Goal: Communication & Community: Share content

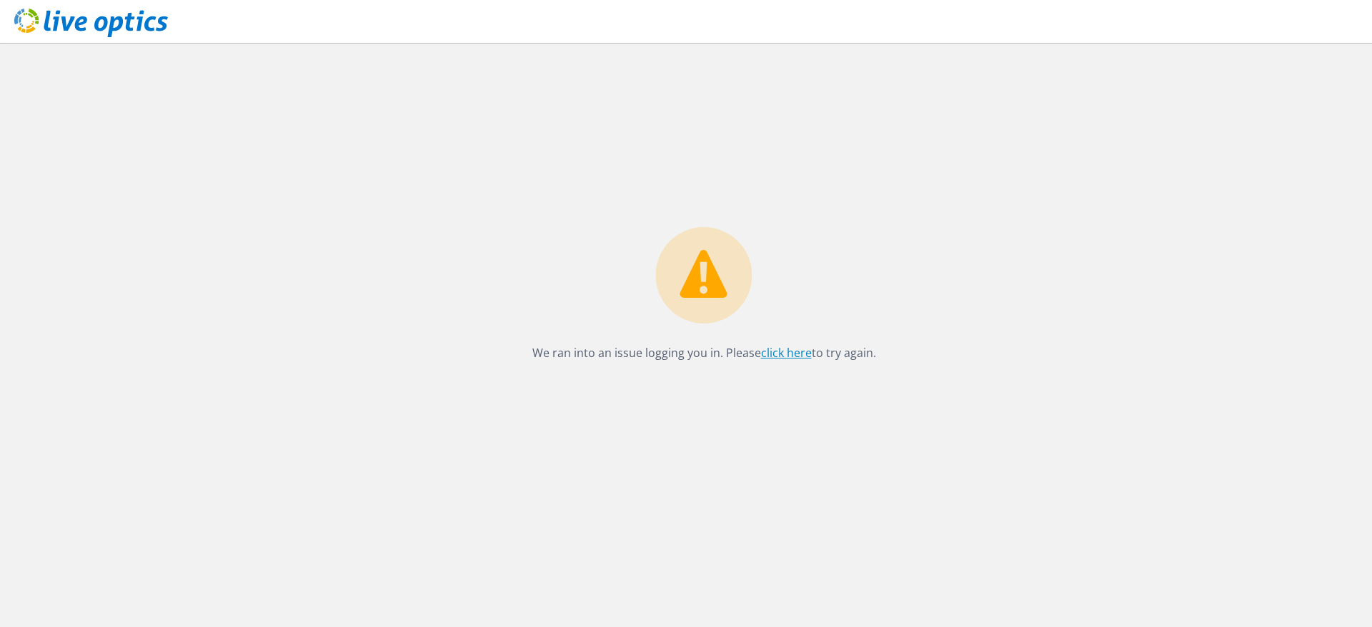
click at [787, 356] on link "click here" at bounding box center [786, 353] width 51 height 16
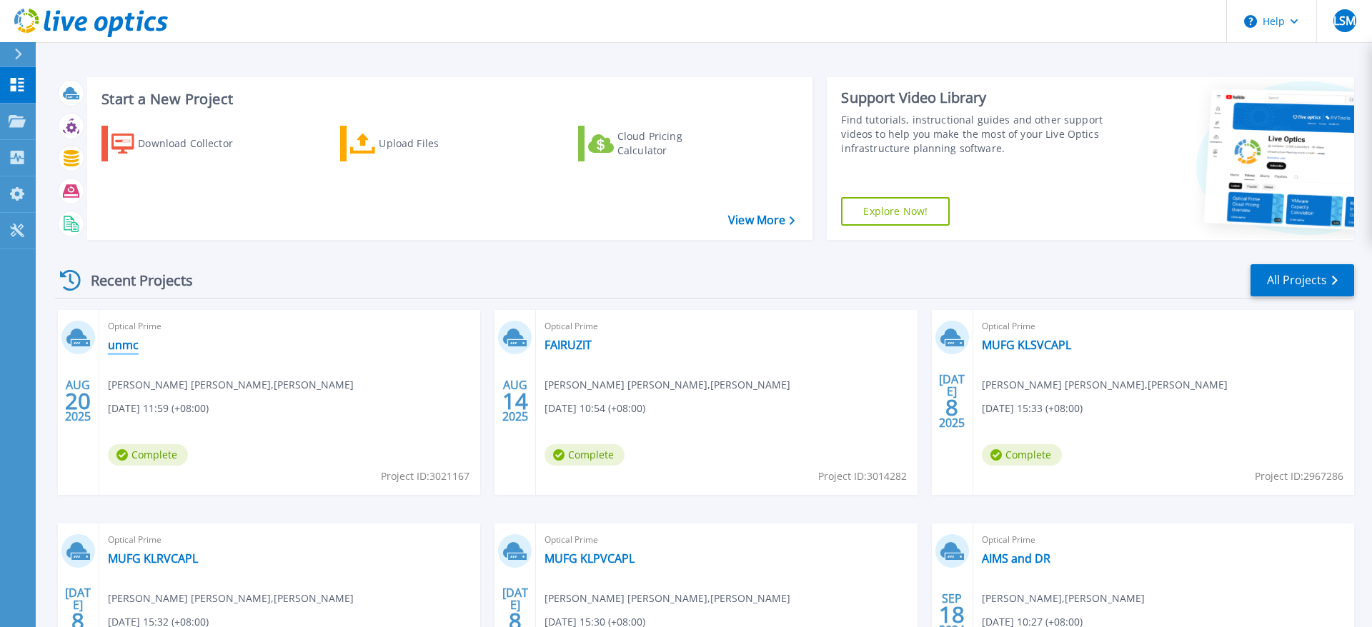
click at [137, 339] on link "unmc" at bounding box center [123, 345] width 31 height 14
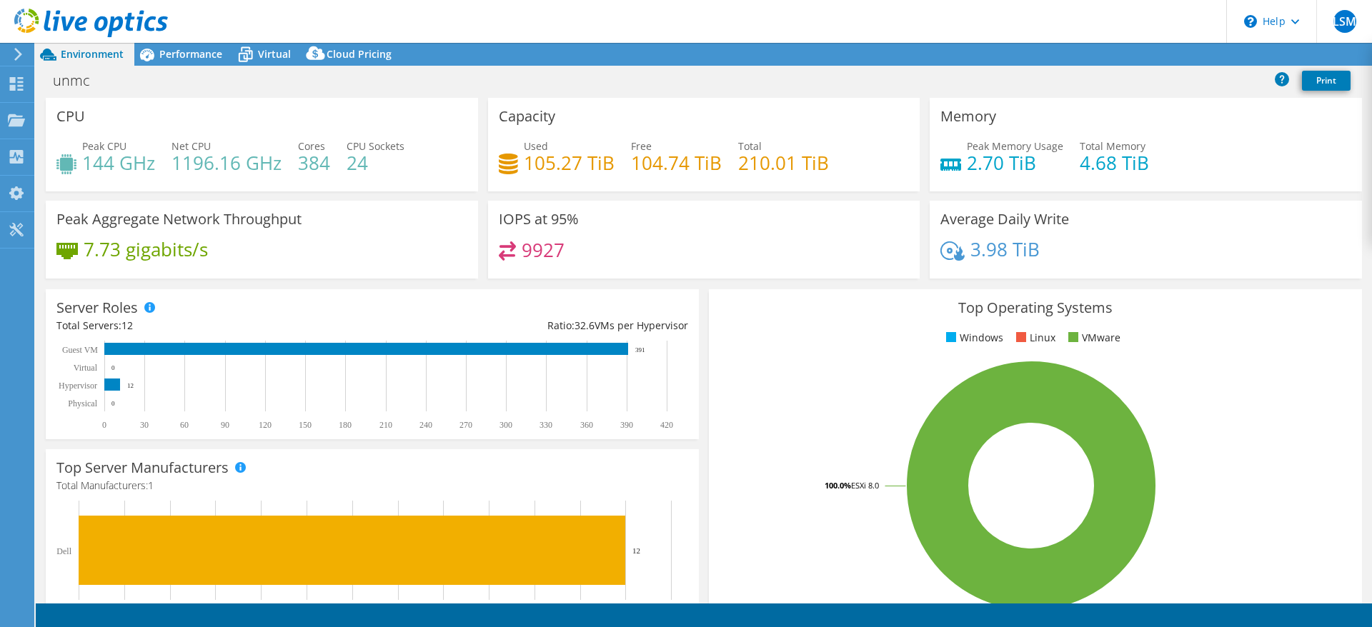
select select "USD"
click at [1194, 54] on link "Share" at bounding box center [1193, 55] width 59 height 22
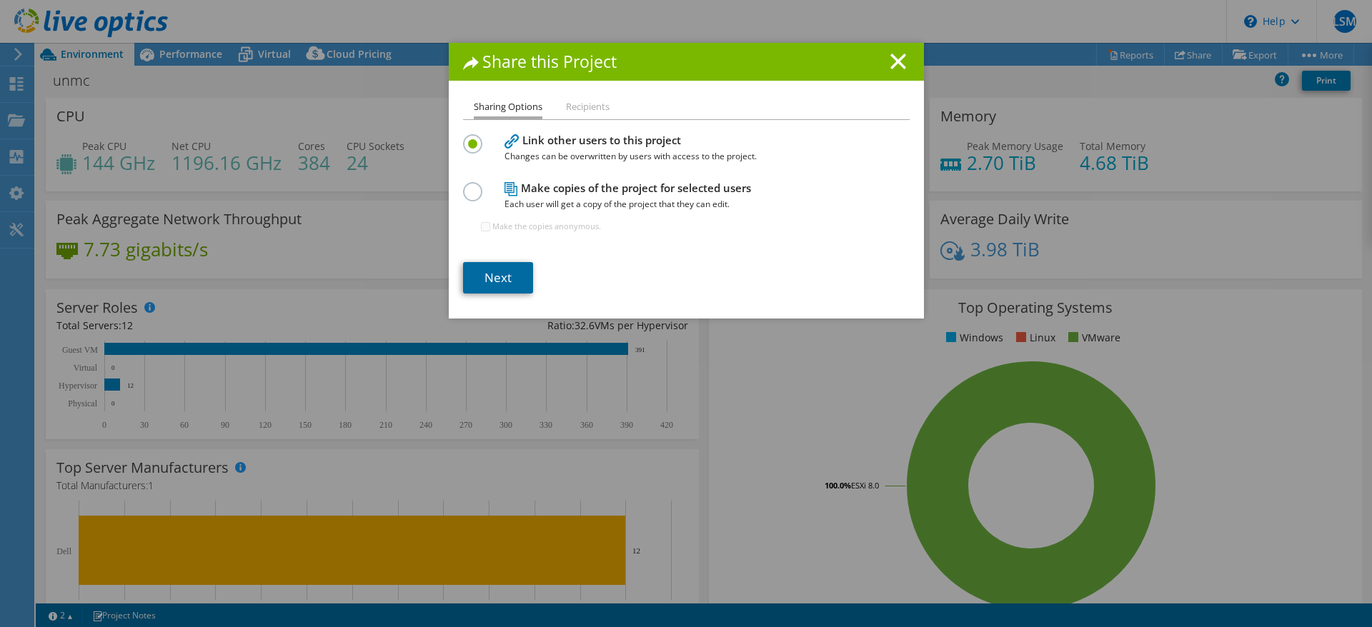
click at [506, 281] on link "Next" at bounding box center [498, 277] width 70 height 31
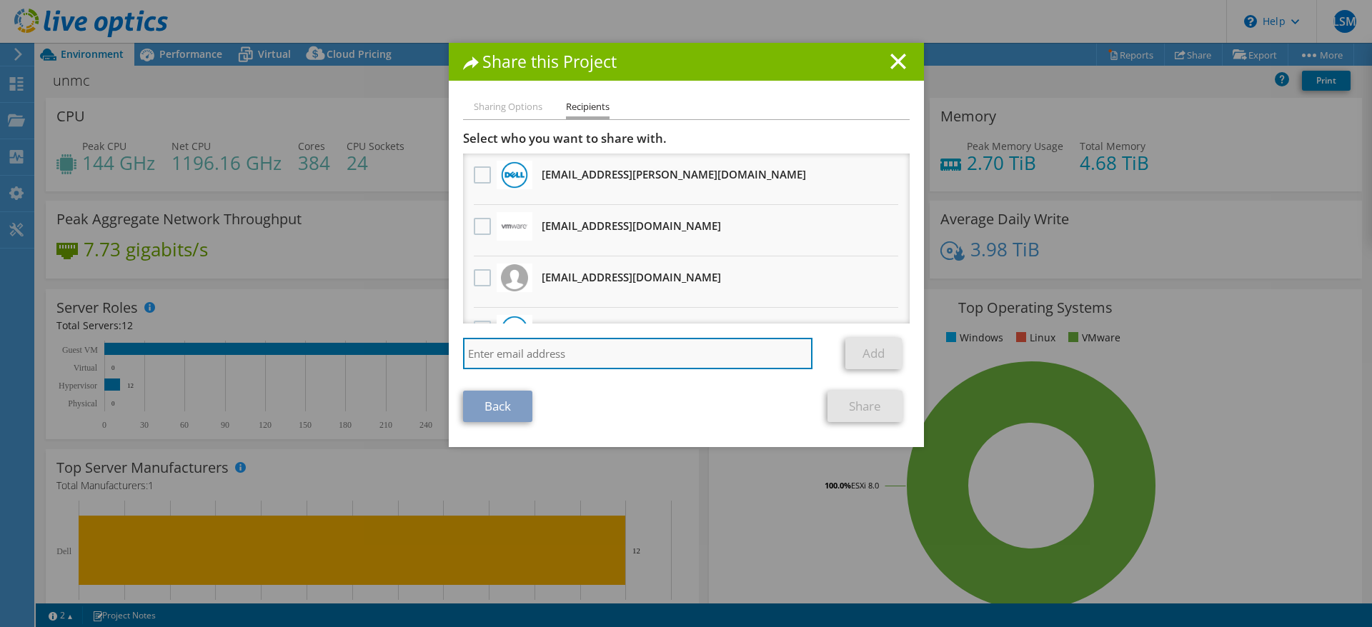
click at [522, 354] on input "search" at bounding box center [638, 353] width 350 height 31
paste input "[EMAIL_ADDRESS][PERSON_NAME][DOMAIN_NAME]"
type input "[EMAIL_ADDRESS][PERSON_NAME][DOMAIN_NAME]"
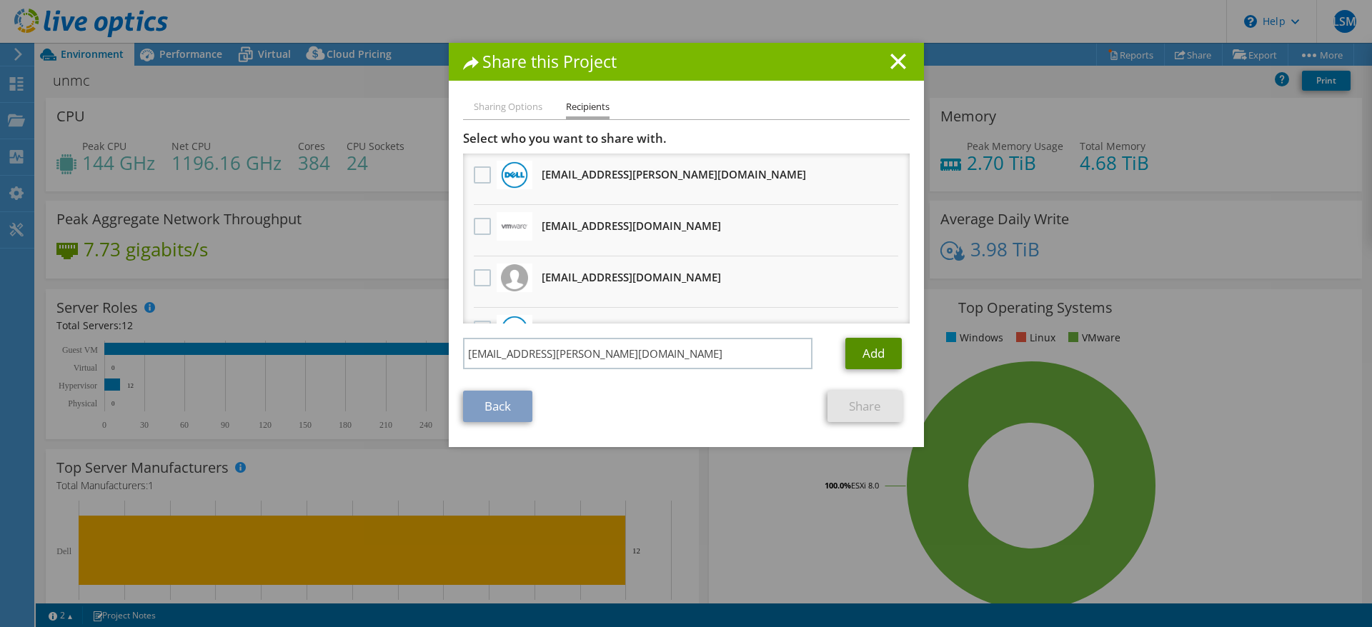
click at [879, 355] on link "Add" at bounding box center [873, 353] width 56 height 31
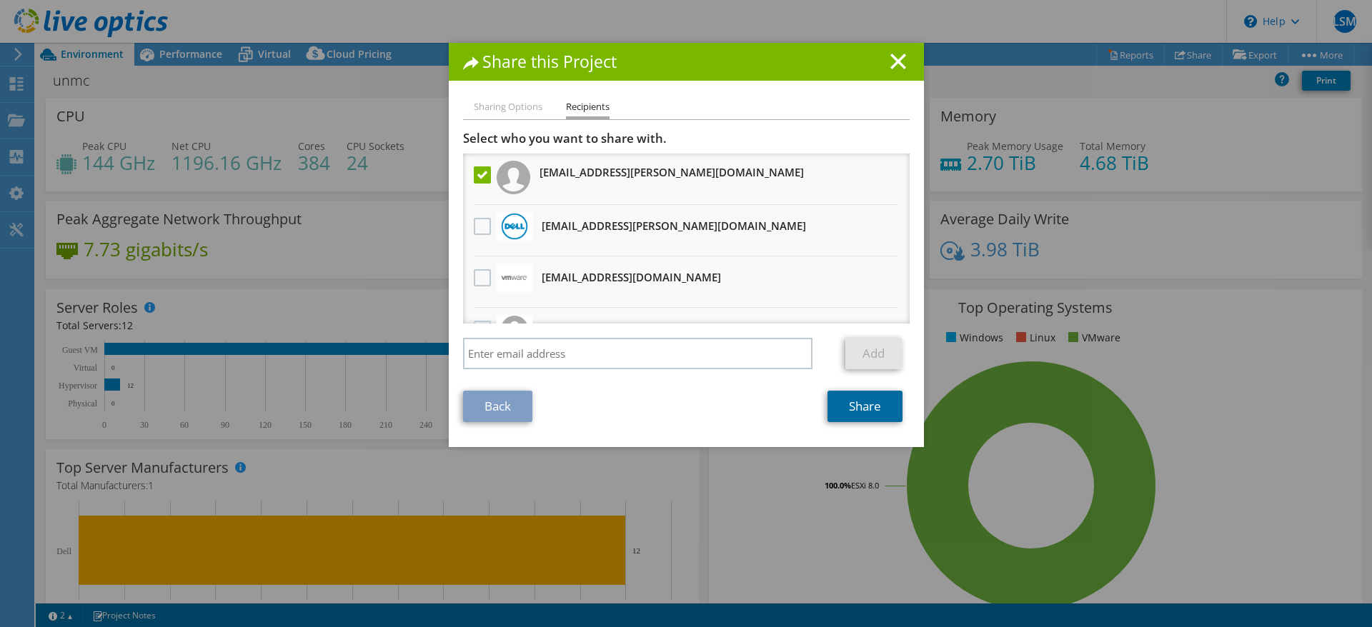
click at [861, 408] on link "Share" at bounding box center [864, 406] width 75 height 31
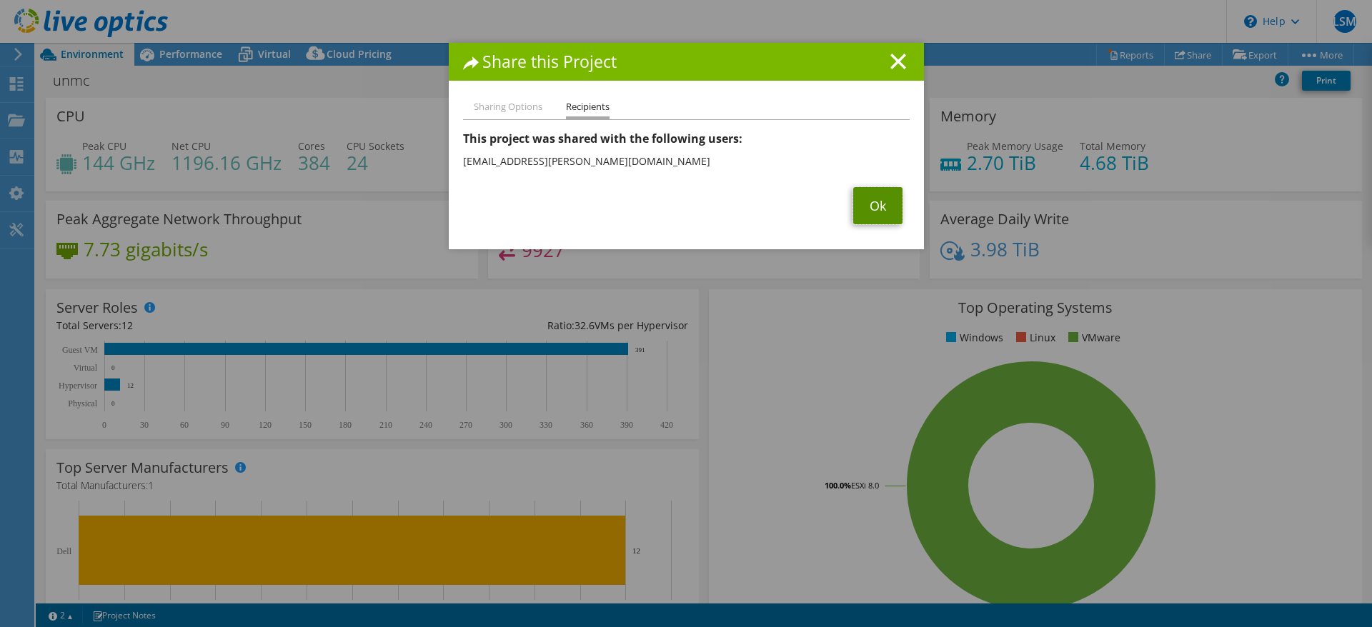
click at [864, 212] on link "Ok" at bounding box center [877, 205] width 49 height 37
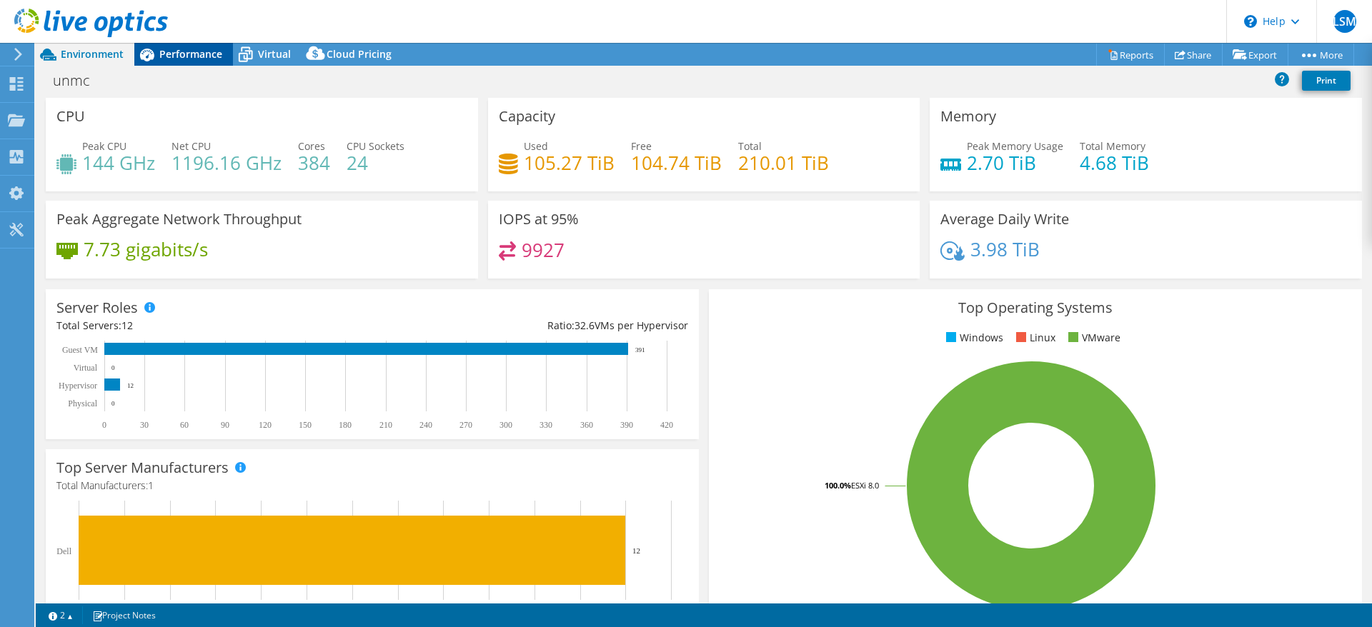
click at [199, 56] on span "Performance" at bounding box center [190, 54] width 63 height 14
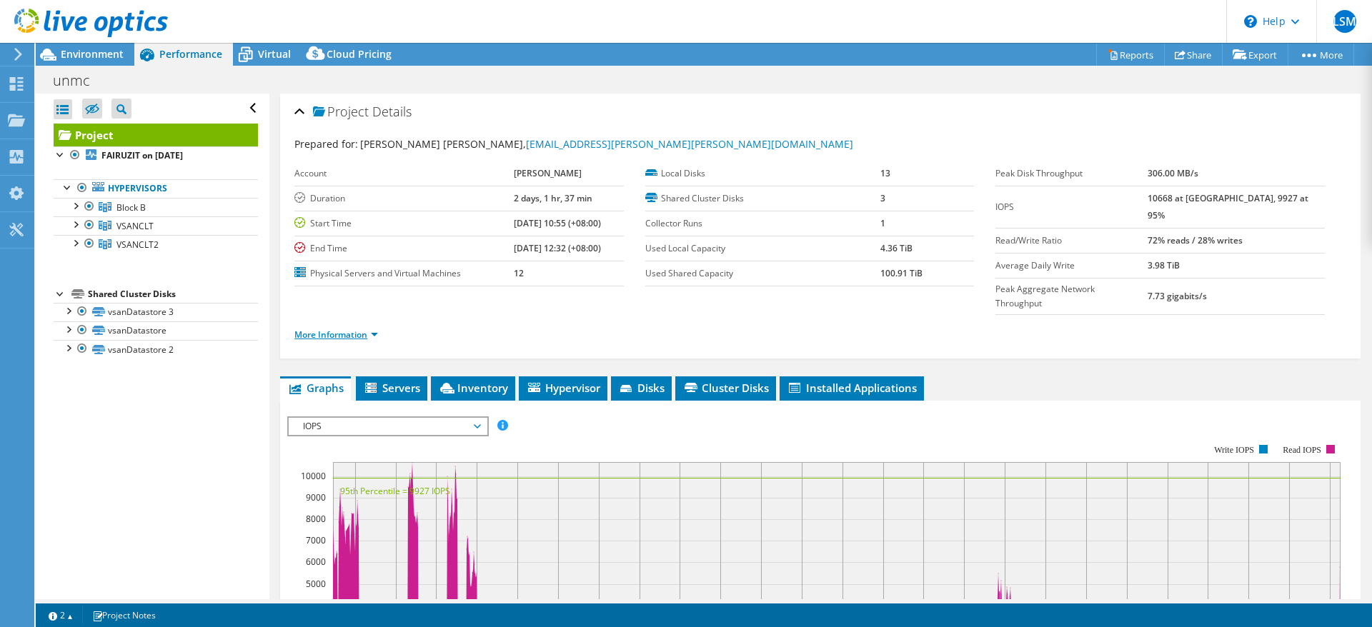
click at [369, 329] on link "More Information" at bounding box center [336, 335] width 84 height 12
